Goal: Information Seeking & Learning: Learn about a topic

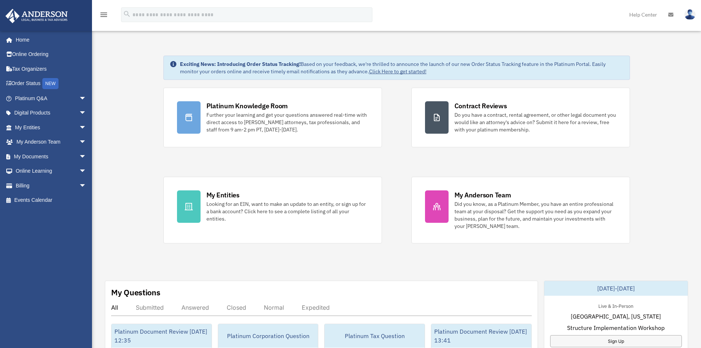
click at [238, 118] on div "Further your learning and get your questions answered real-time with direct acc…" at bounding box center [287, 122] width 162 height 22
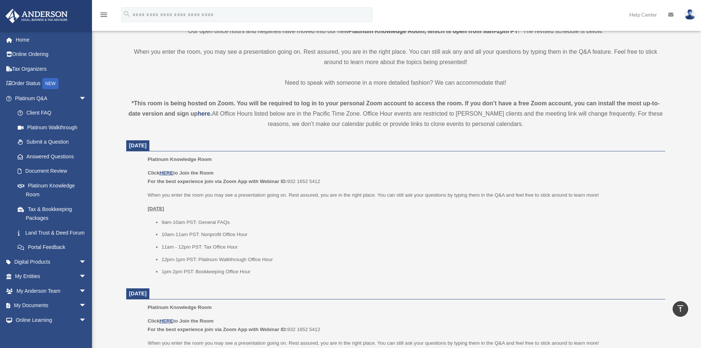
scroll to position [184, 0]
